Goal: Information Seeking & Learning: Learn about a topic

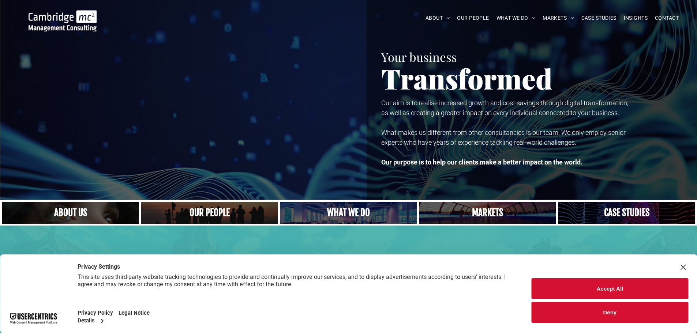
click at [213, 216] on link "A crowd in silhouette at sunset, on a rise or lookout point" at bounding box center [210, 212] width 146 height 23
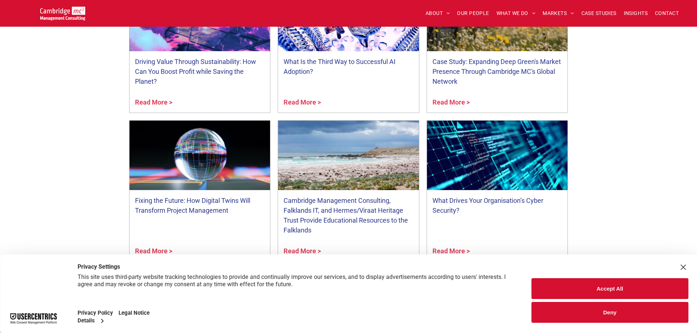
scroll to position [2744, 0]
